Goal: Entertainment & Leisure: Browse casually

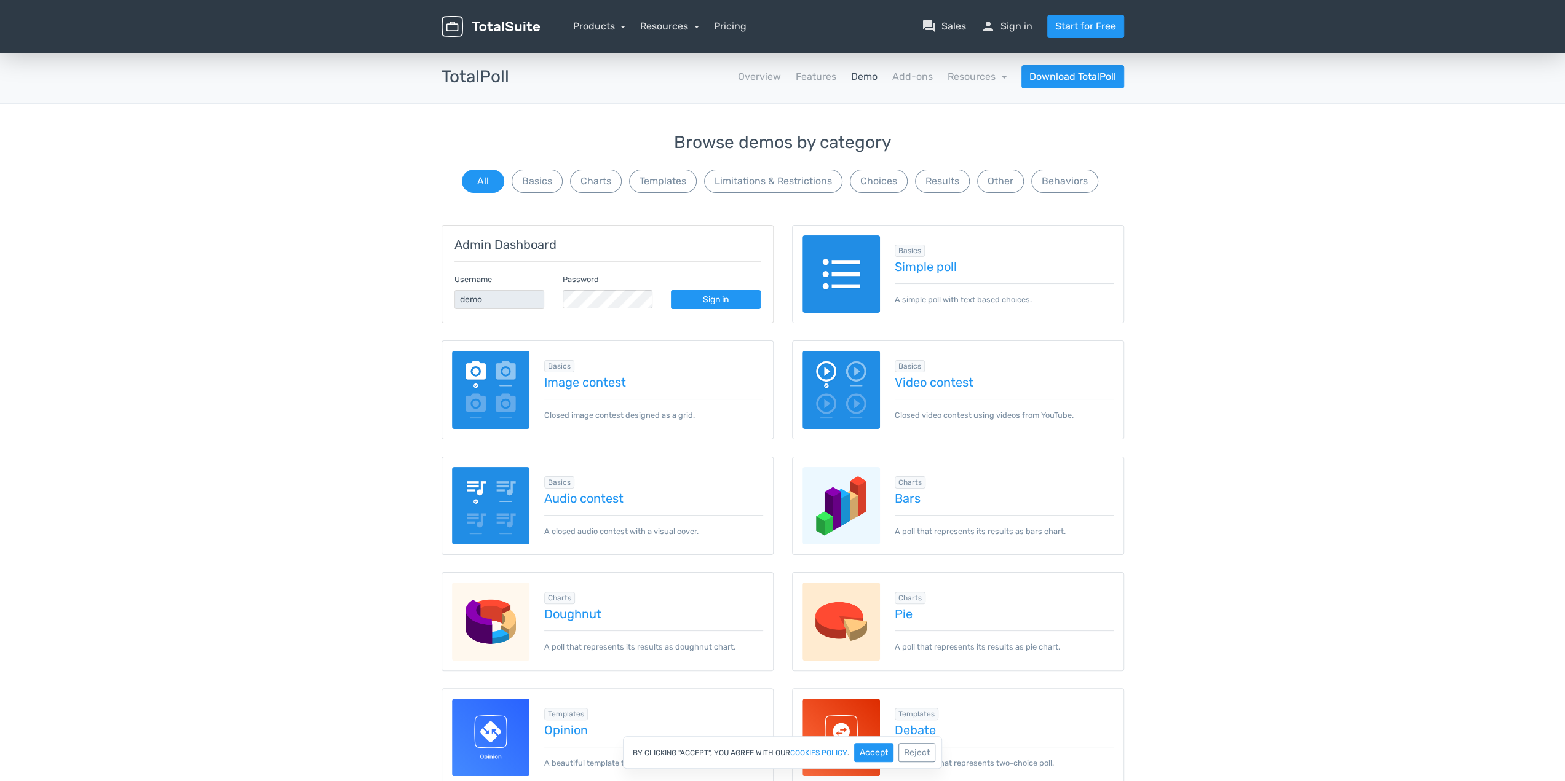
click at [606, 389] on div "Basics Image contest Closed image contest designed as a grid." at bounding box center [646, 389] width 234 height 63
click at [611, 377] on link "Image contest" at bounding box center [653, 383] width 219 height 14
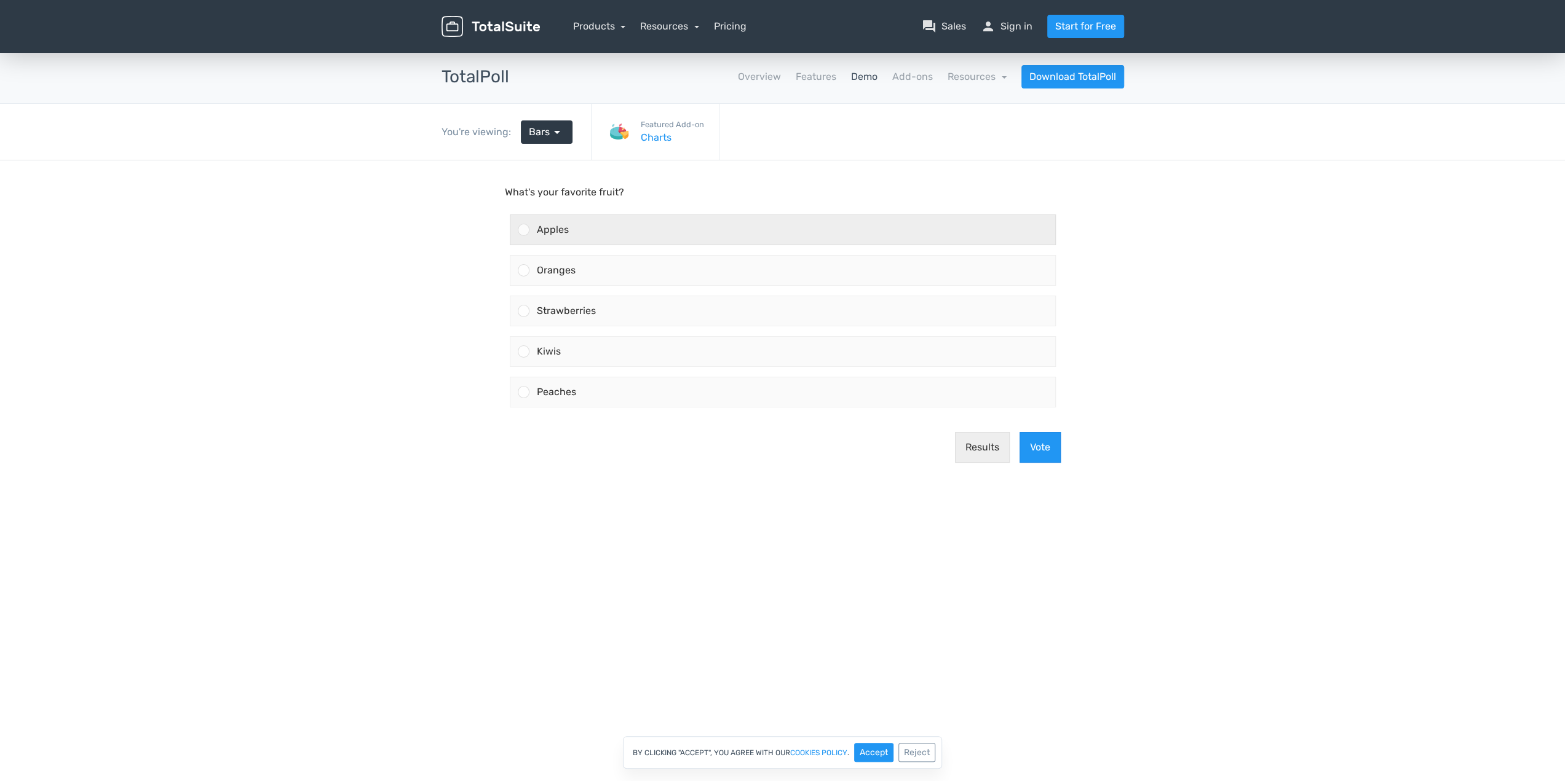
click at [553, 237] on div "Apples" at bounding box center [792, 230] width 526 height 30
click at [523, 230] on input "Apples" at bounding box center [523, 230] width 0 height 0
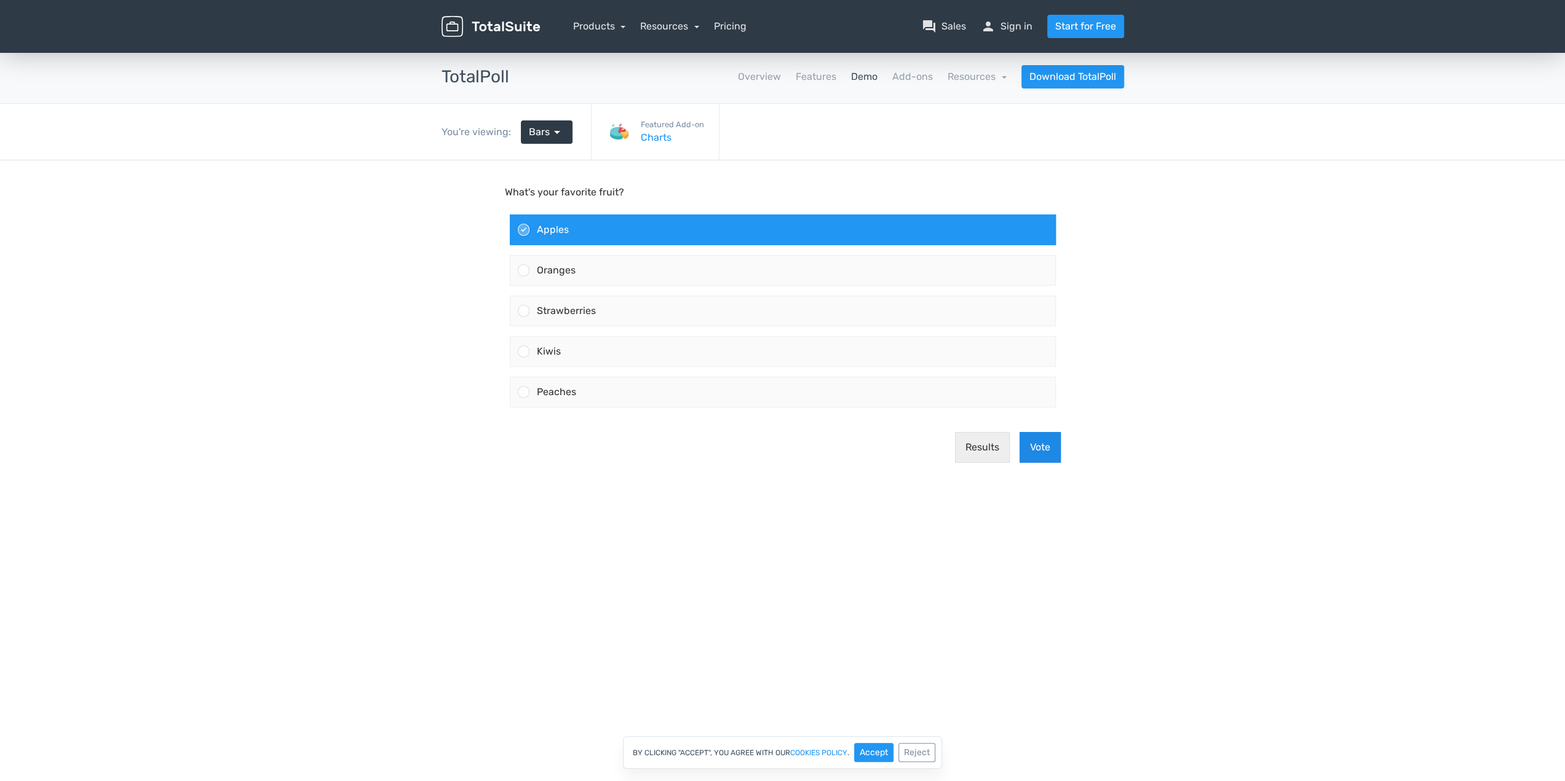
click at [1029, 449] on button "Vote" at bounding box center [1039, 447] width 41 height 31
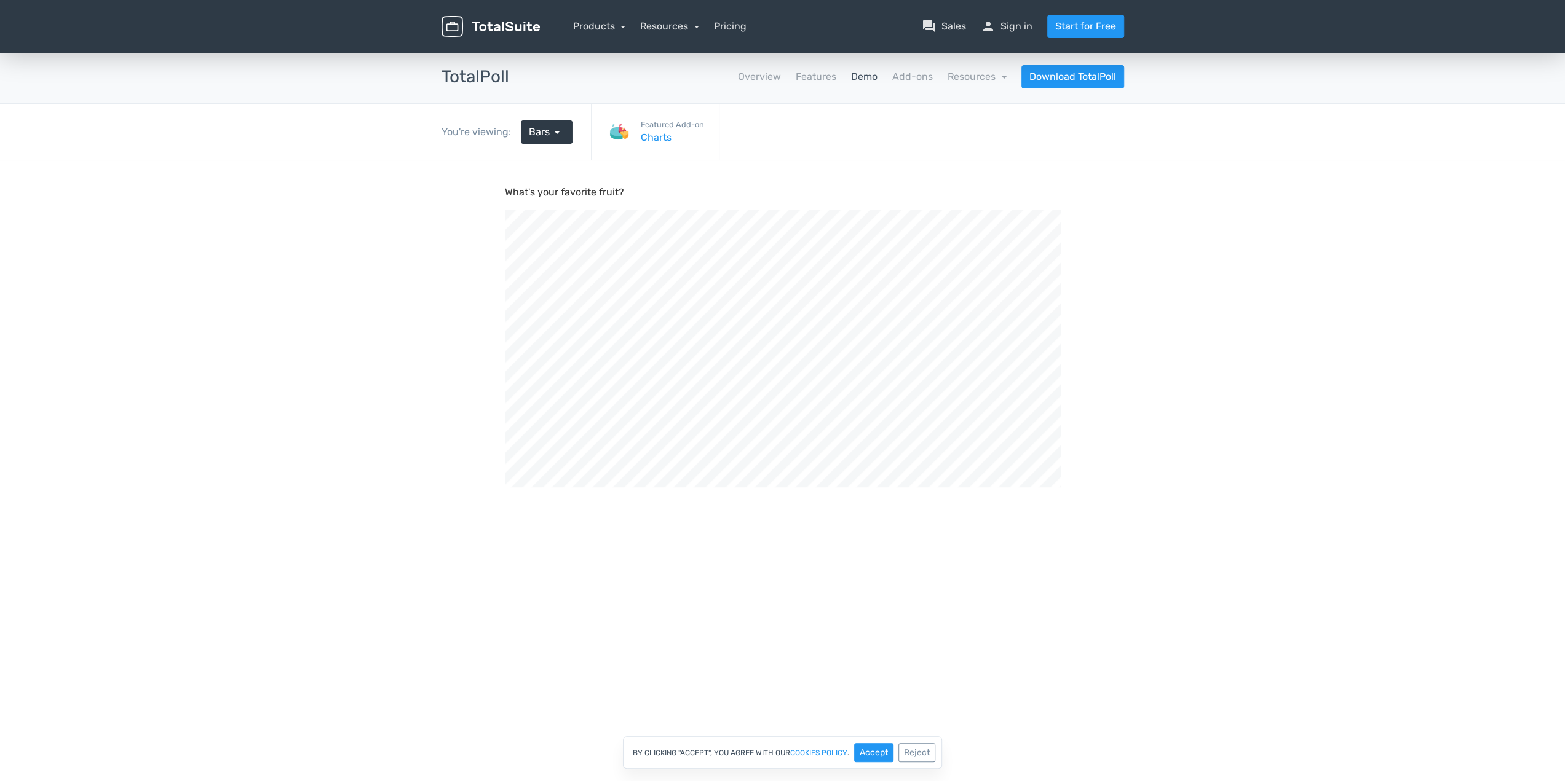
scroll to position [416, 1564]
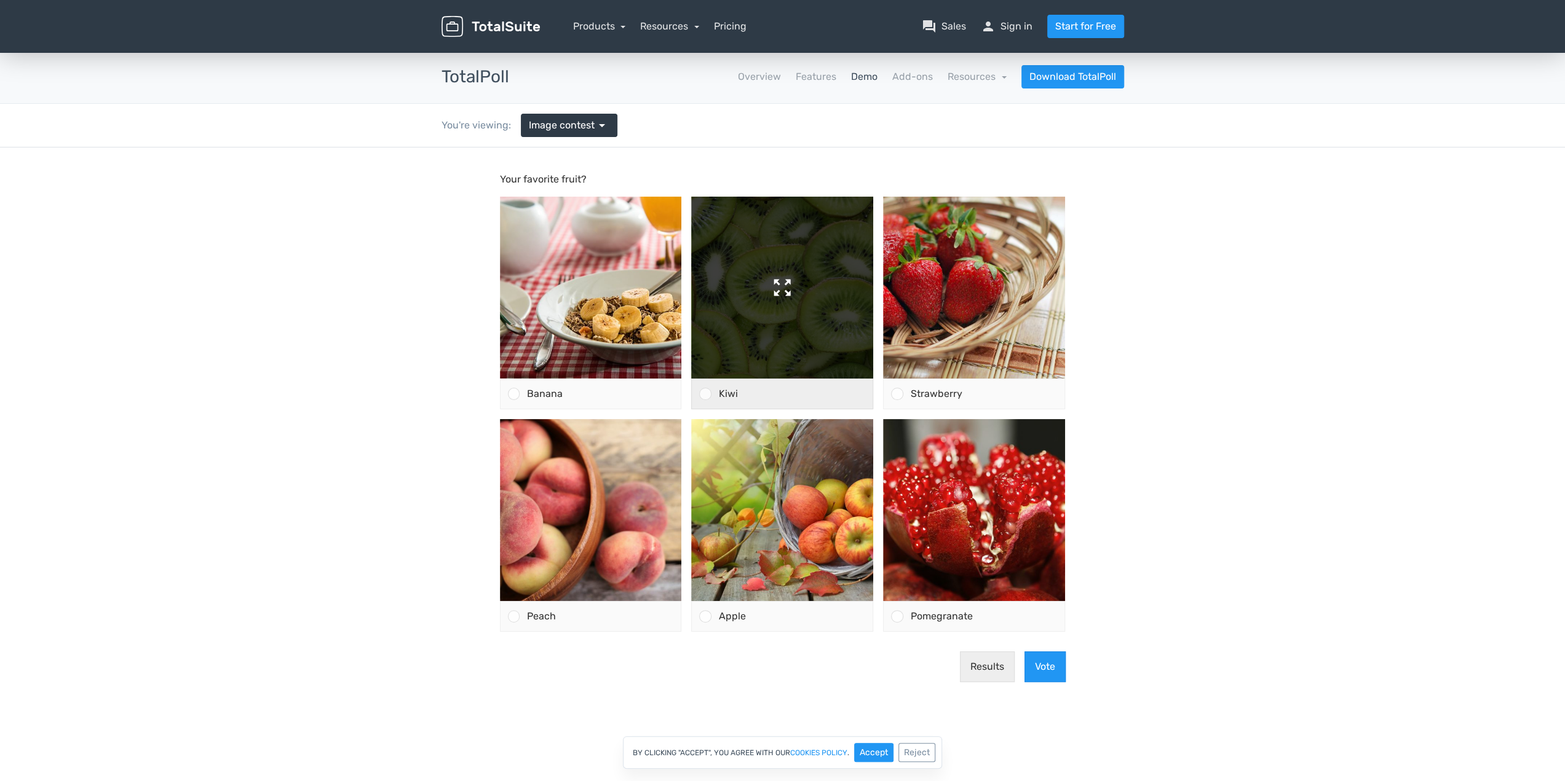
click at [726, 325] on img at bounding box center [782, 288] width 182 height 182
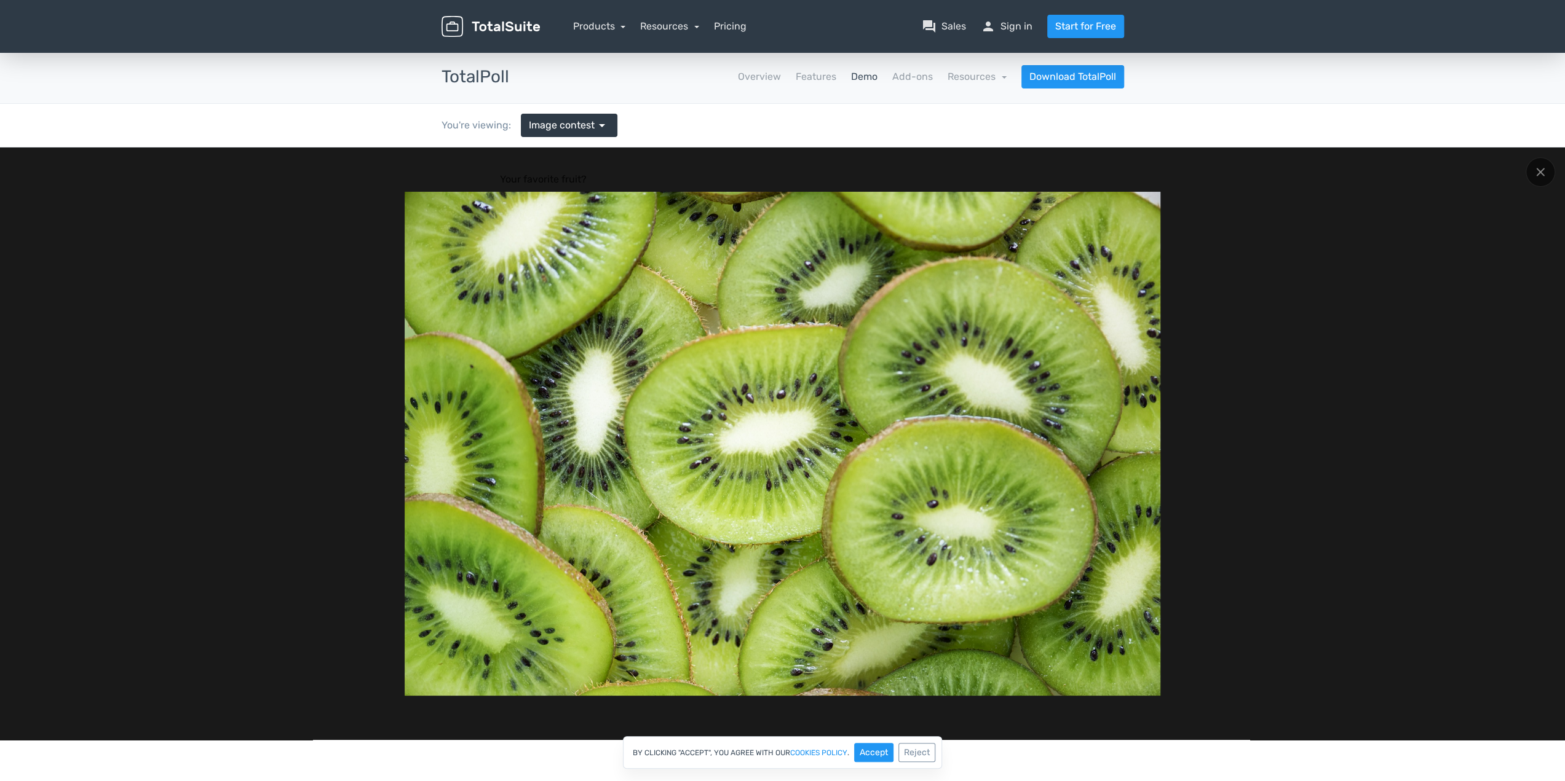
click at [865, 748] on button "Accept" at bounding box center [873, 752] width 39 height 19
click at [1537, 179] on div at bounding box center [1540, 172] width 30 height 30
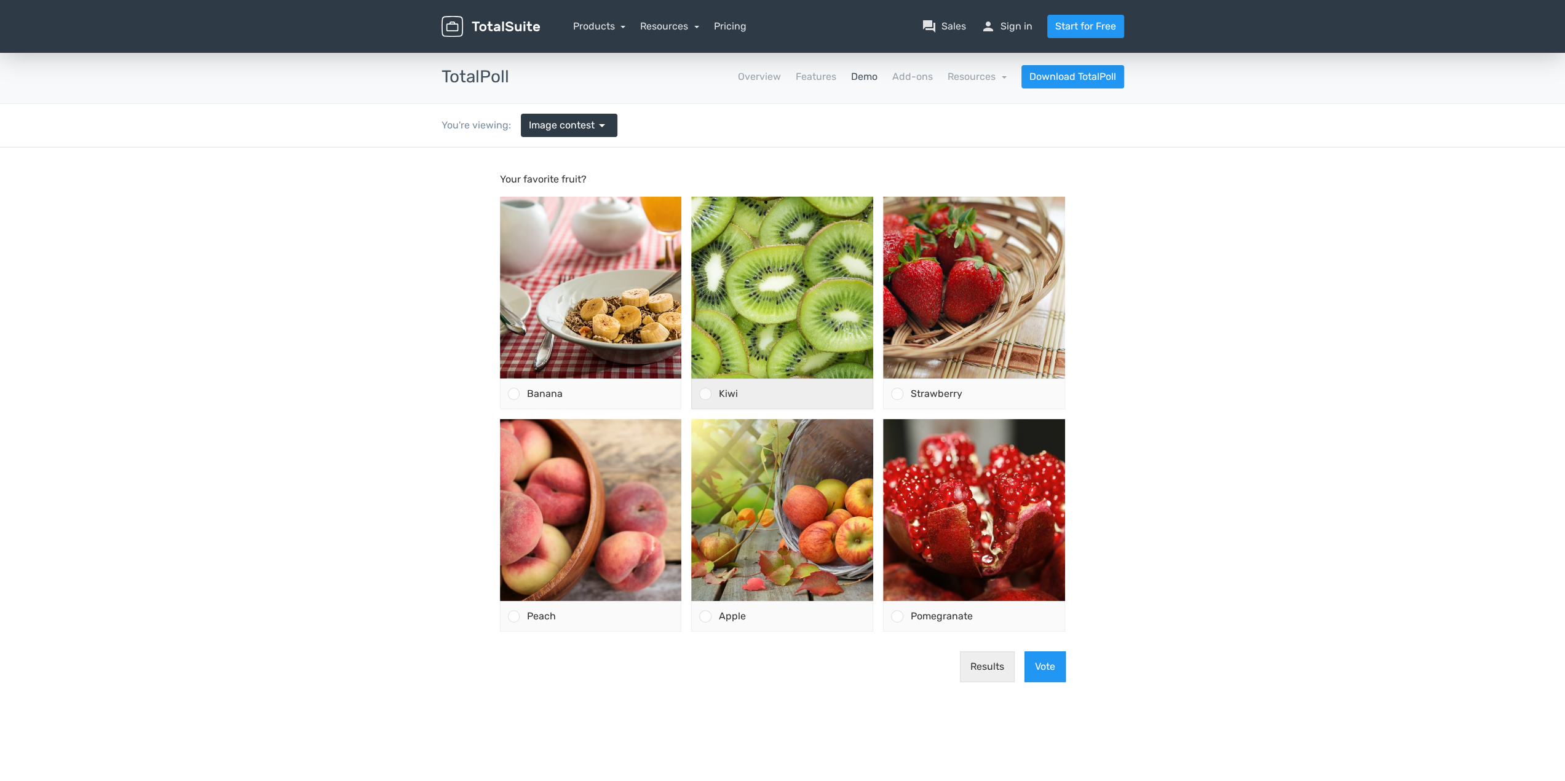
click at [706, 387] on div at bounding box center [701, 394] width 19 height 30
click at [705, 394] on input "Kiwi" at bounding box center [705, 394] width 0 height 0
click at [1045, 652] on button "Vote" at bounding box center [1044, 667] width 41 height 31
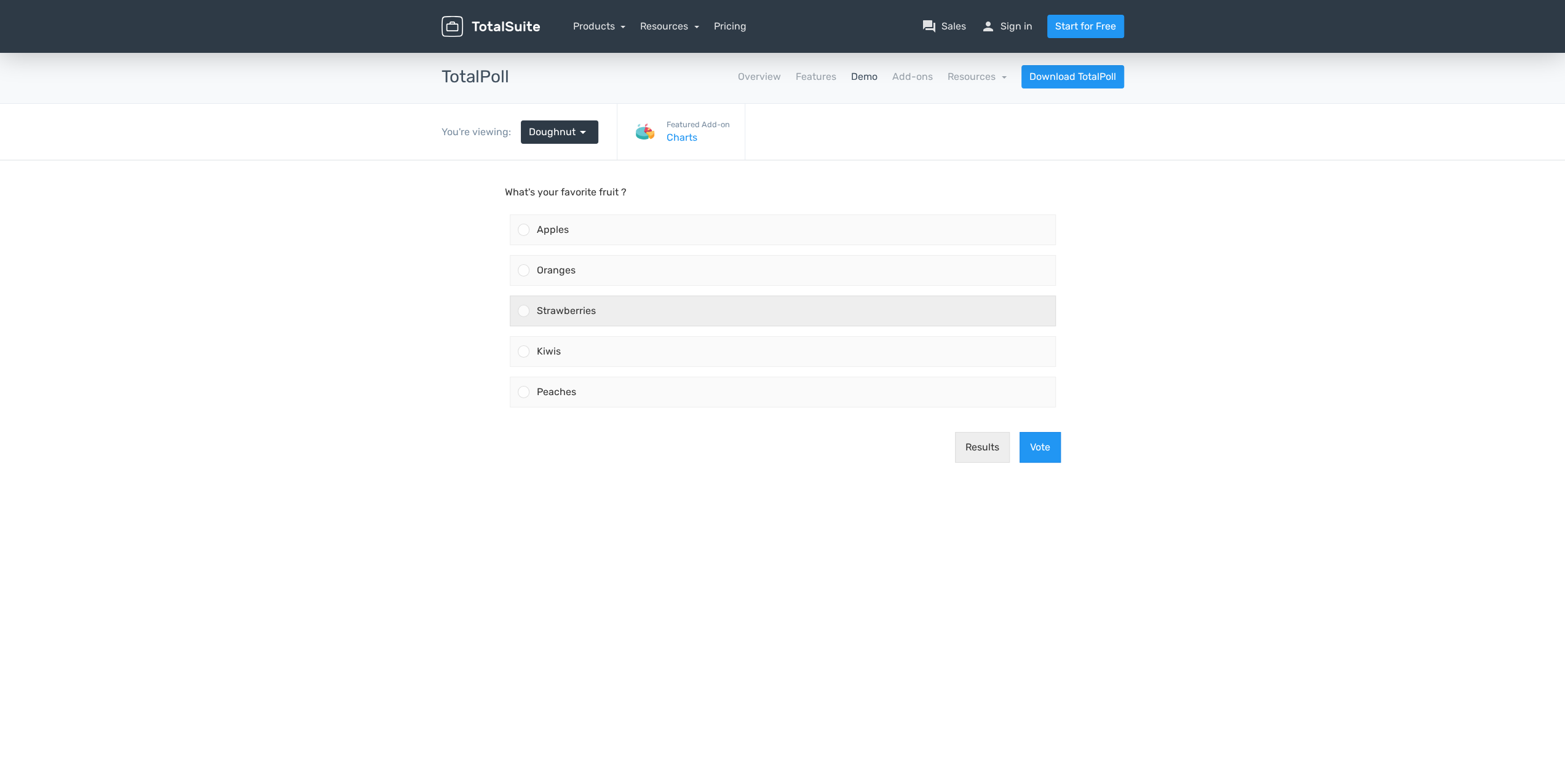
click at [589, 291] on label "Strawberries" at bounding box center [783, 311] width 556 height 41
click at [523, 311] on input "Strawberries" at bounding box center [523, 311] width 0 height 0
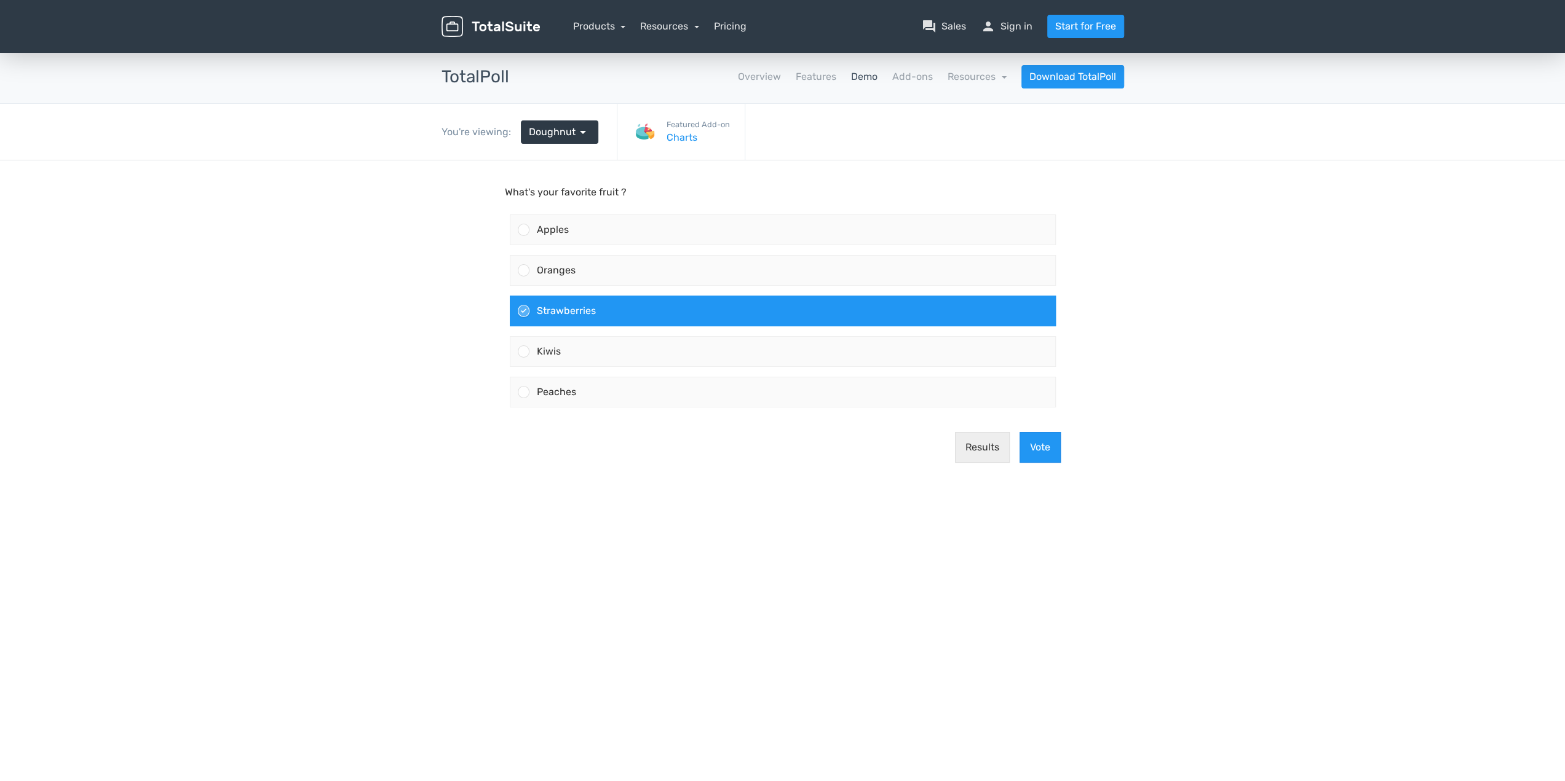
click at [1064, 444] on main "What's your favorite fruit ? Apples Oranges Strawberries Kiwis" at bounding box center [783, 328] width 590 height 337
click at [1033, 448] on button "Vote" at bounding box center [1039, 447] width 41 height 31
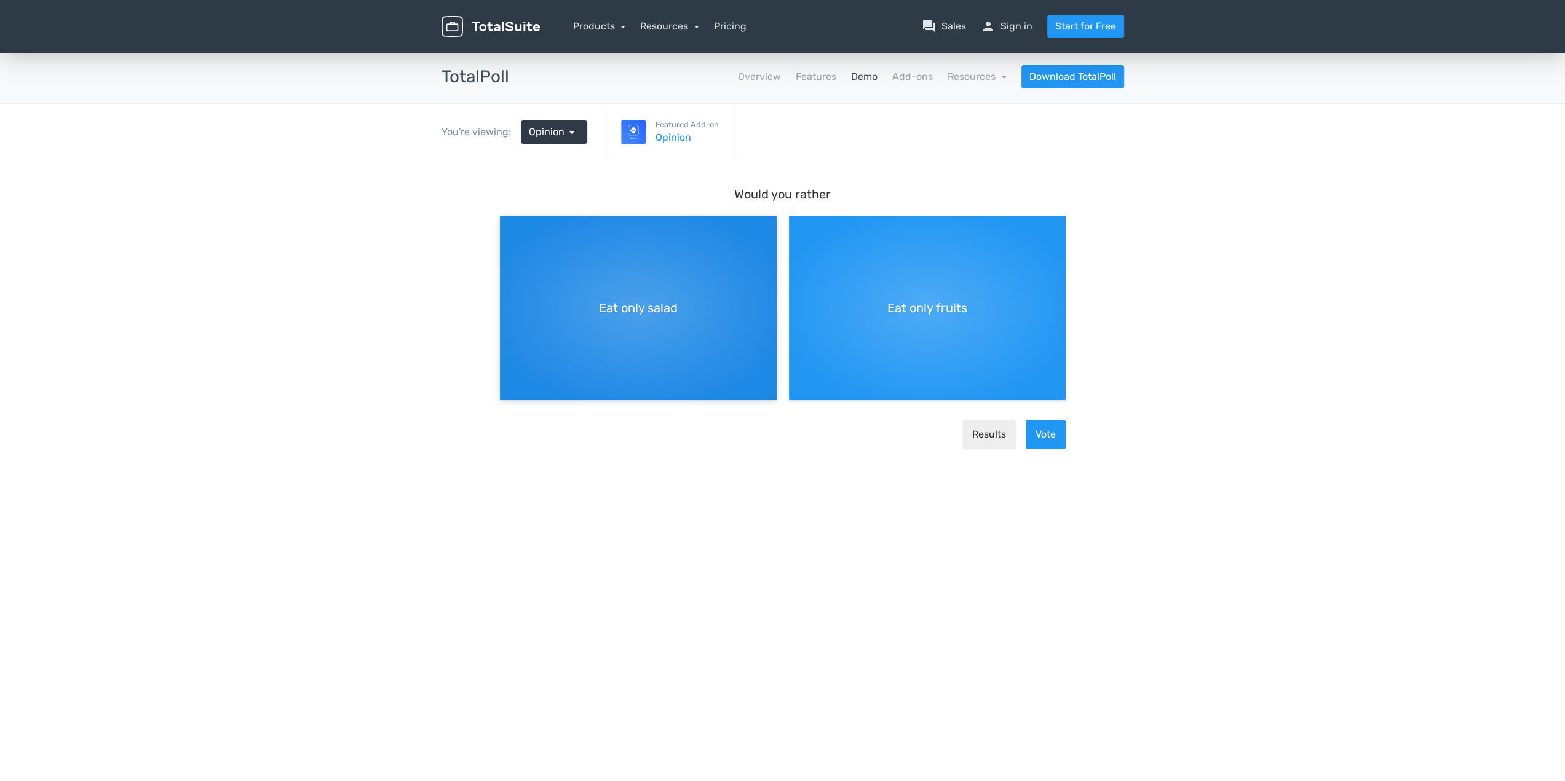
click at [690, 309] on div "Eat only salad" at bounding box center [638, 308] width 277 height 184
click at [508, 230] on input "Eat only salad" at bounding box center [504, 226] width 8 height 8
radio input "true"
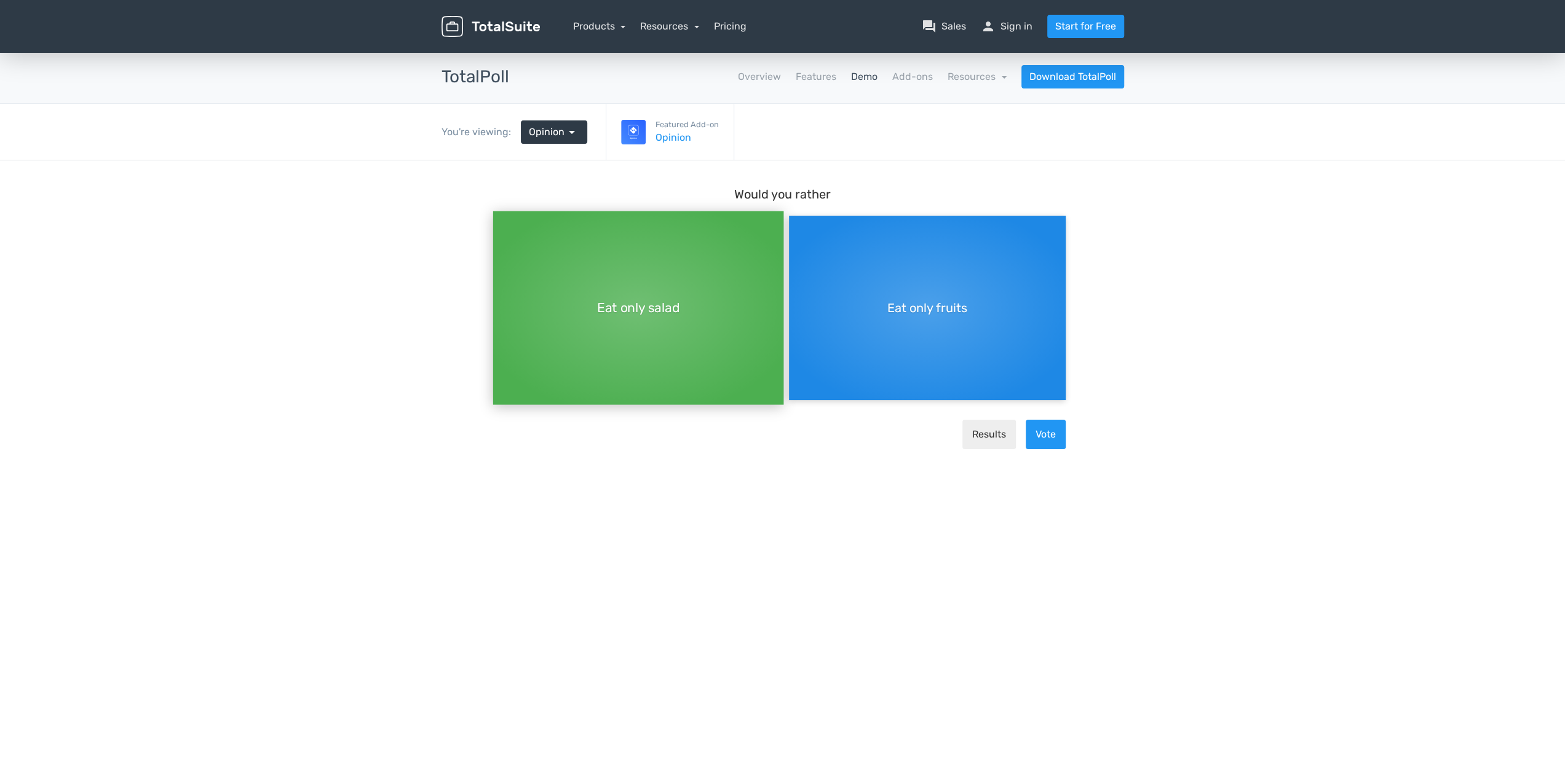
click at [965, 319] on div "Eat only fruits" at bounding box center [927, 308] width 277 height 184
click at [797, 230] on input "Eat only fruits" at bounding box center [793, 226] width 8 height 8
radio input "true"
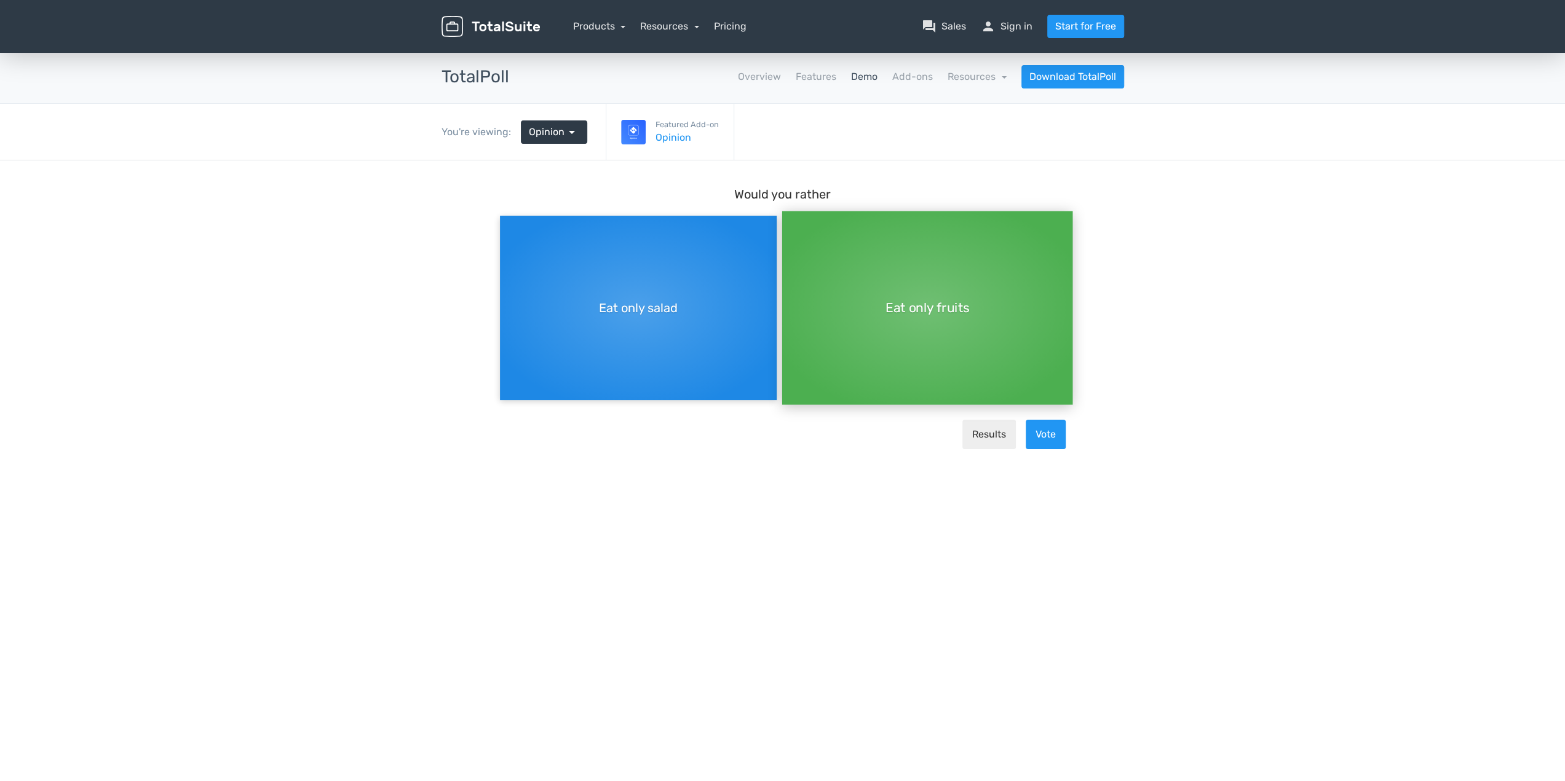
click at [610, 268] on div "Eat only salad" at bounding box center [638, 308] width 277 height 184
click at [628, 323] on div "Eat only salad" at bounding box center [638, 308] width 277 height 184
click at [508, 220] on input "Eat only salad" at bounding box center [504, 216] width 8 height 8
radio input "true"
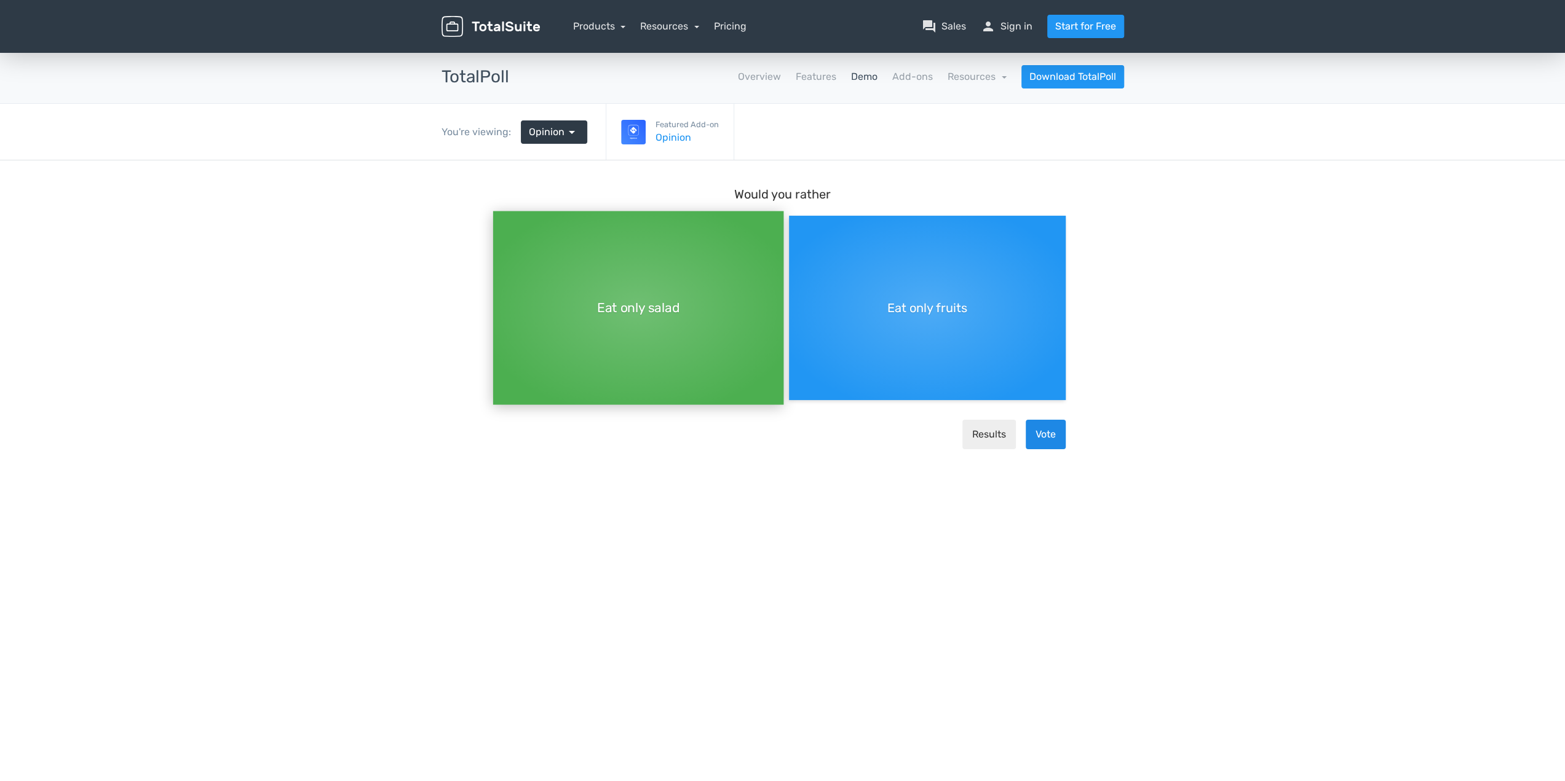
click at [1039, 443] on button "Vote" at bounding box center [1046, 435] width 40 height 30
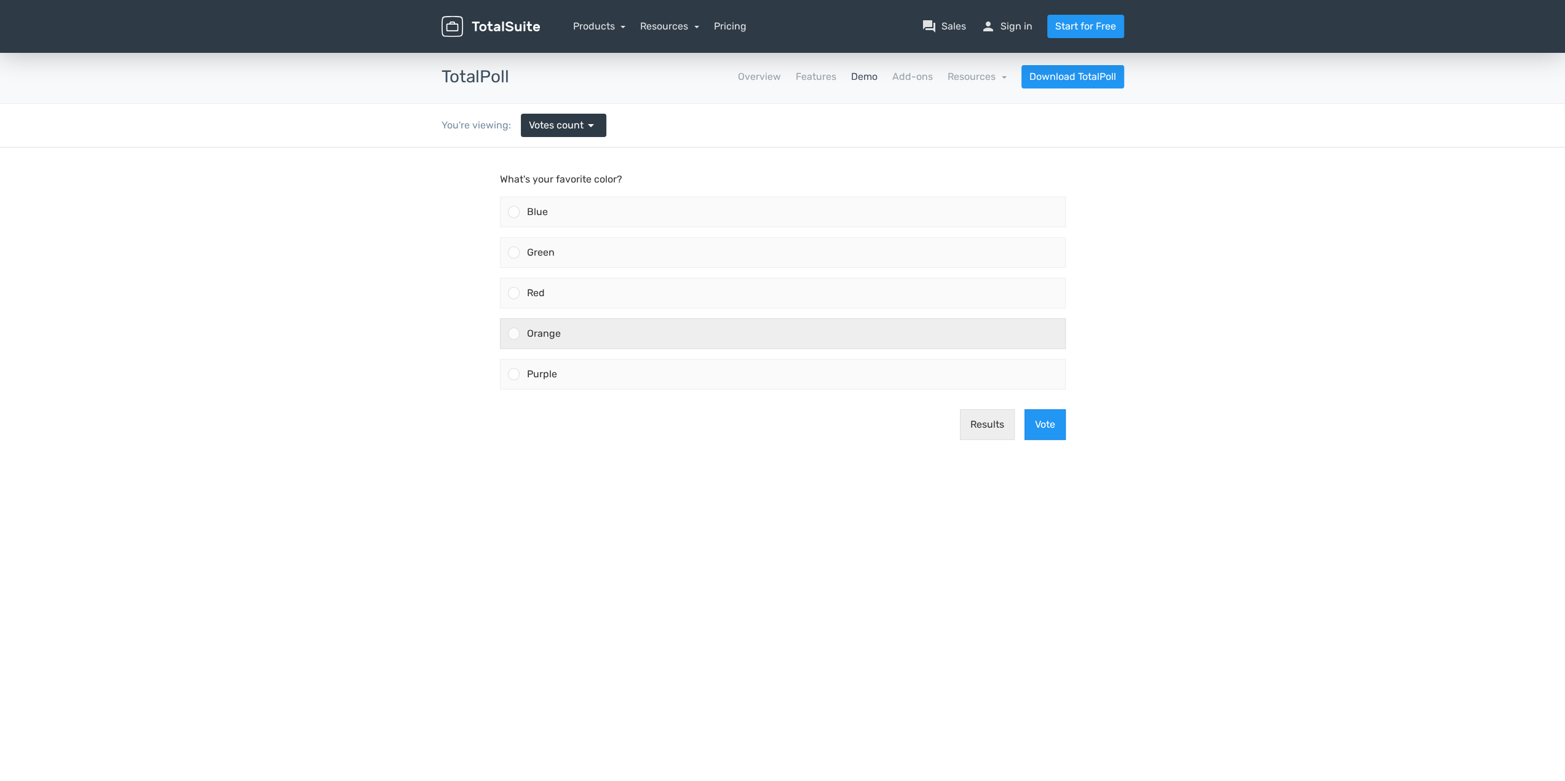
click at [571, 323] on div "Orange" at bounding box center [792, 334] width 545 height 30
click at [513, 334] on input "Orange" at bounding box center [513, 334] width 0 height 0
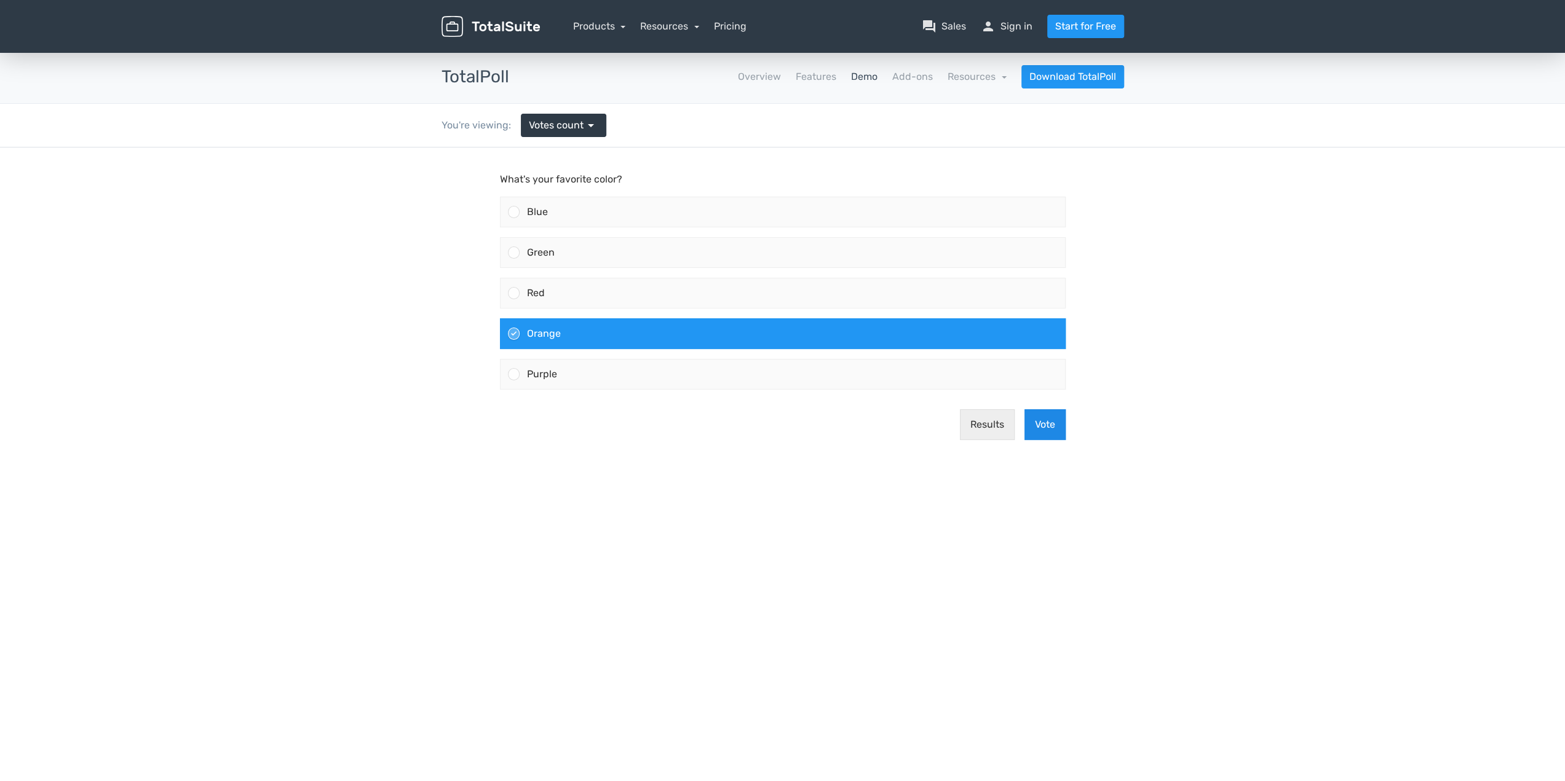
click at [1043, 421] on button "Vote" at bounding box center [1044, 424] width 41 height 31
